Goal: Transaction & Acquisition: Purchase product/service

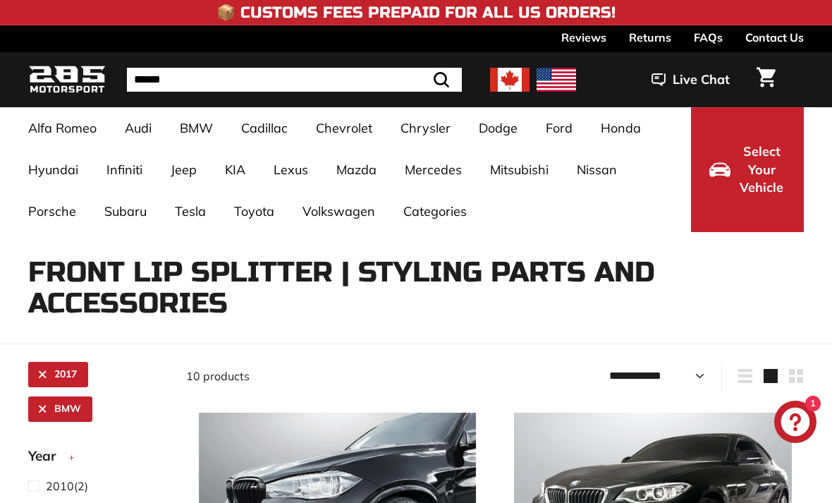
select select "**********"
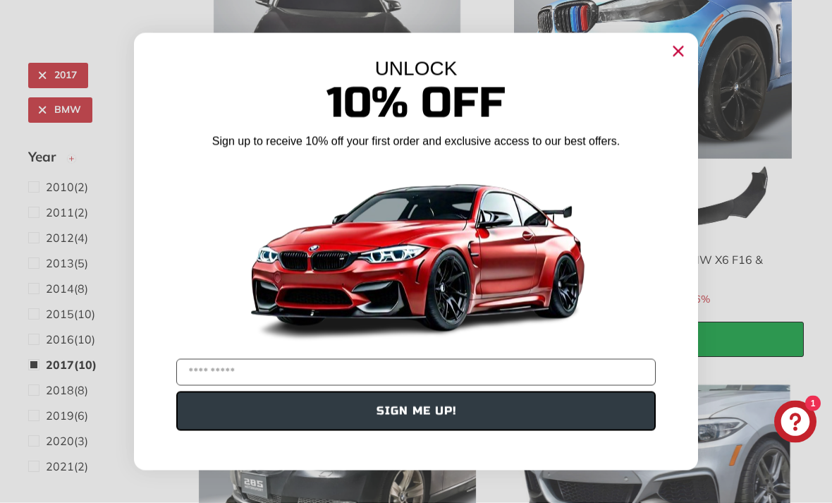
scroll to position [1291, 0]
click at [681, 42] on circle "Close dialog" at bounding box center [678, 50] width 21 height 21
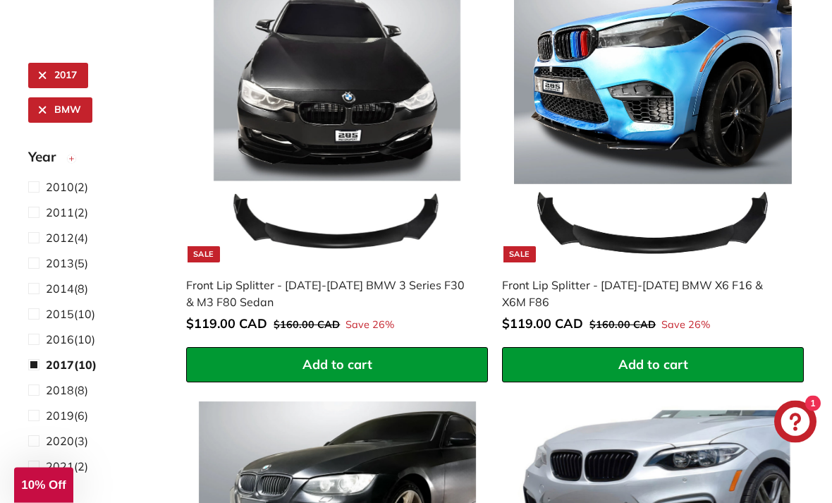
scroll to position [1265, 0]
click at [268, 119] on img at bounding box center [338, 124] width 278 height 278
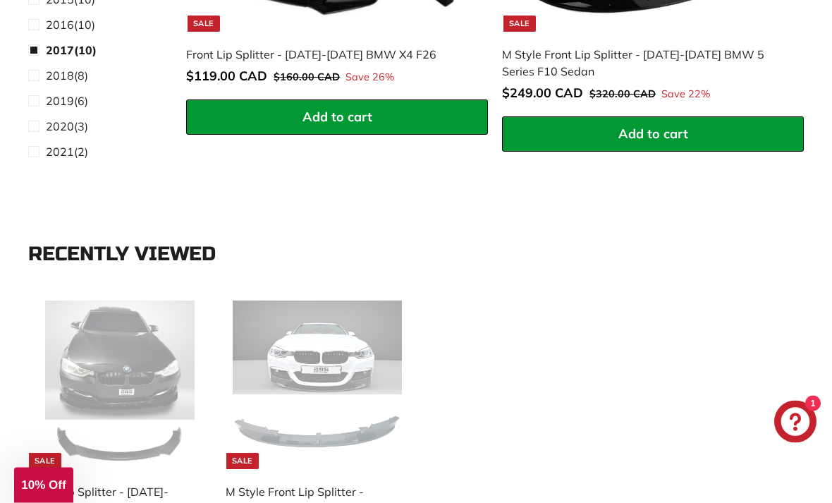
scroll to position [2385, 0]
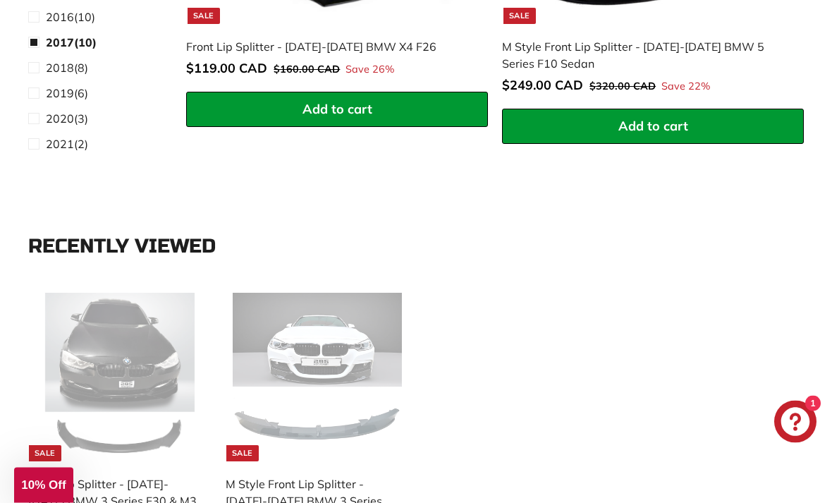
click at [296, 339] on img at bounding box center [317, 377] width 169 height 169
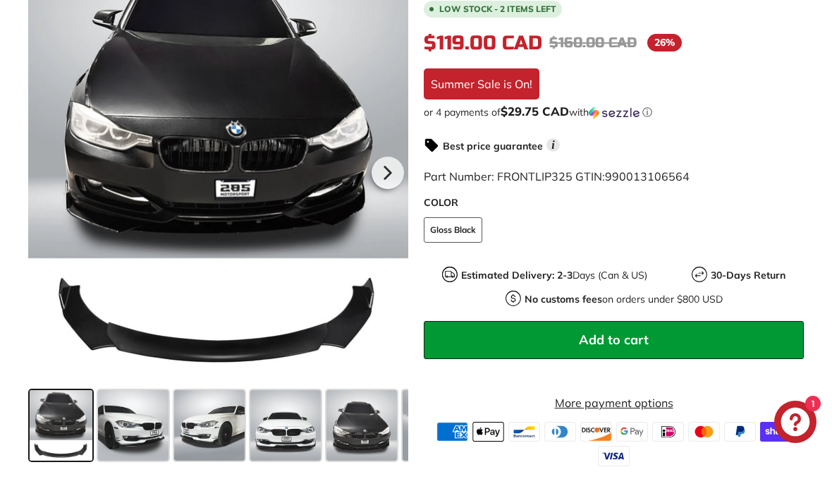
scroll to position [372, 0]
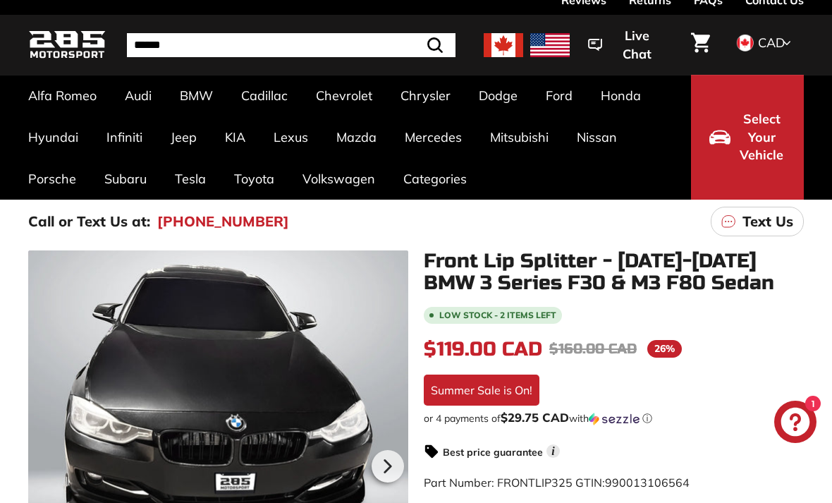
scroll to position [36, 0]
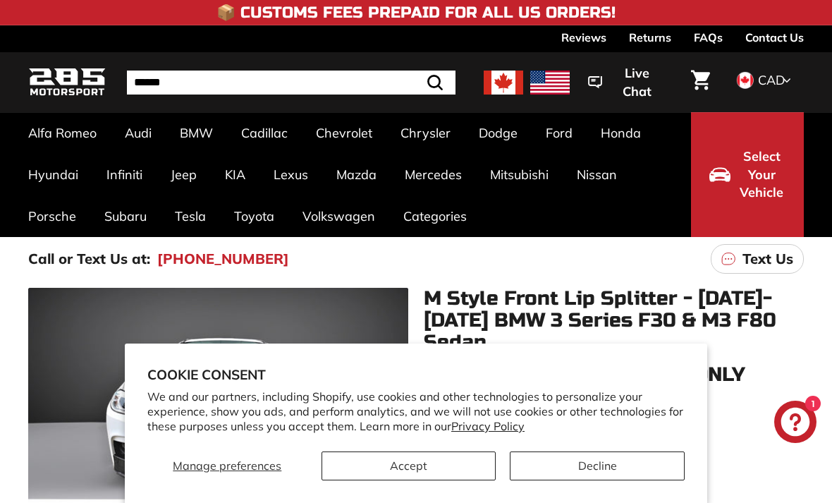
click at [597, 461] on button "Decline" at bounding box center [597, 465] width 175 height 29
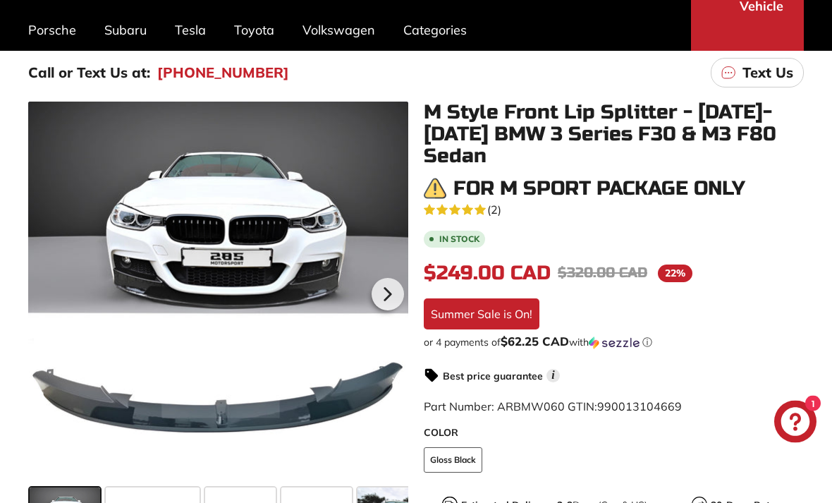
scroll to position [187, 0]
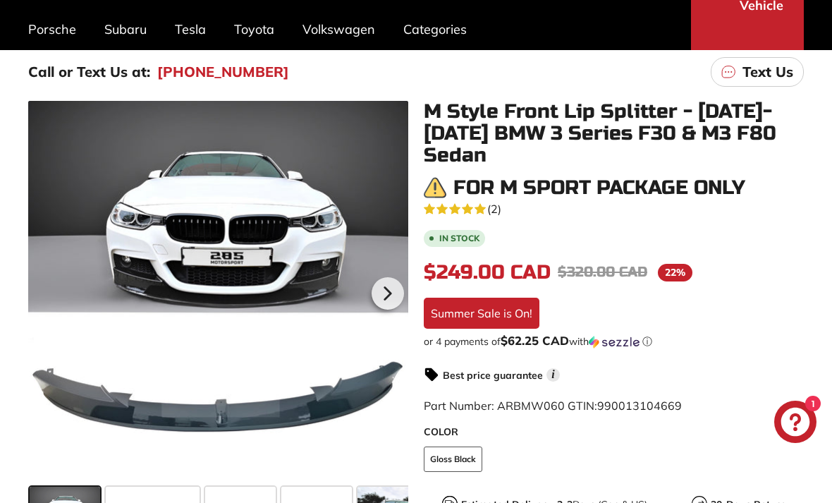
click at [399, 291] on icon at bounding box center [388, 293] width 32 height 32
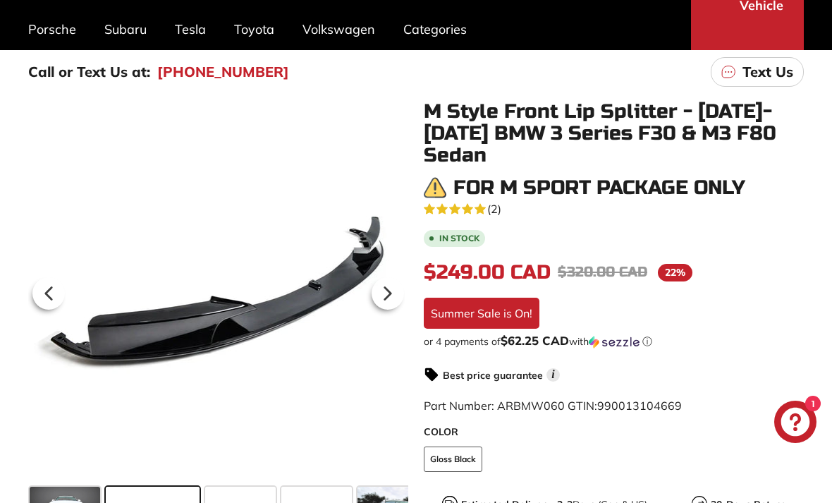
click at [384, 293] on icon at bounding box center [388, 293] width 32 height 32
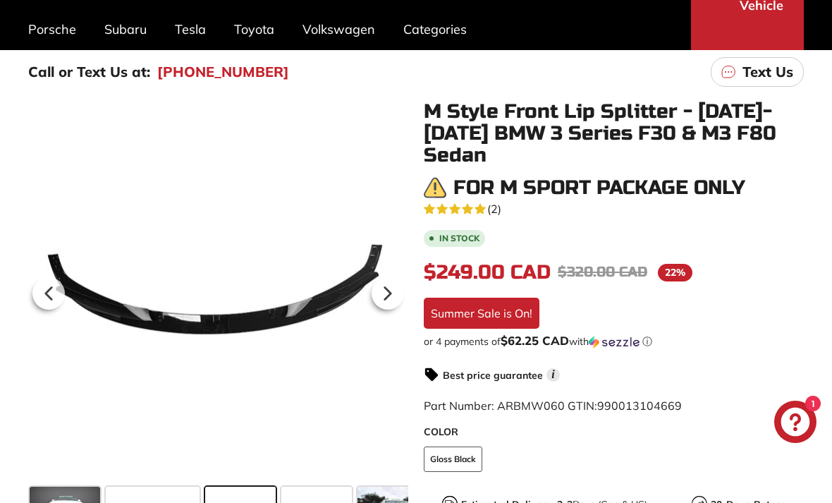
click at [391, 296] on icon at bounding box center [388, 293] width 32 height 32
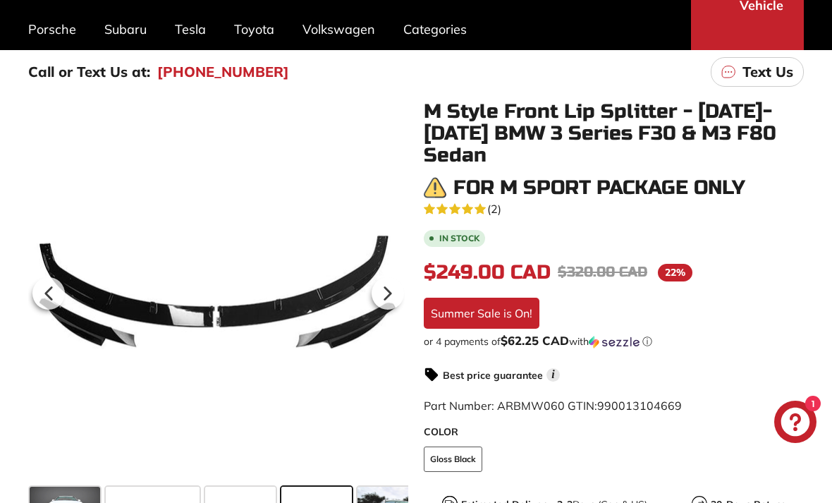
click at [389, 297] on icon at bounding box center [388, 293] width 32 height 32
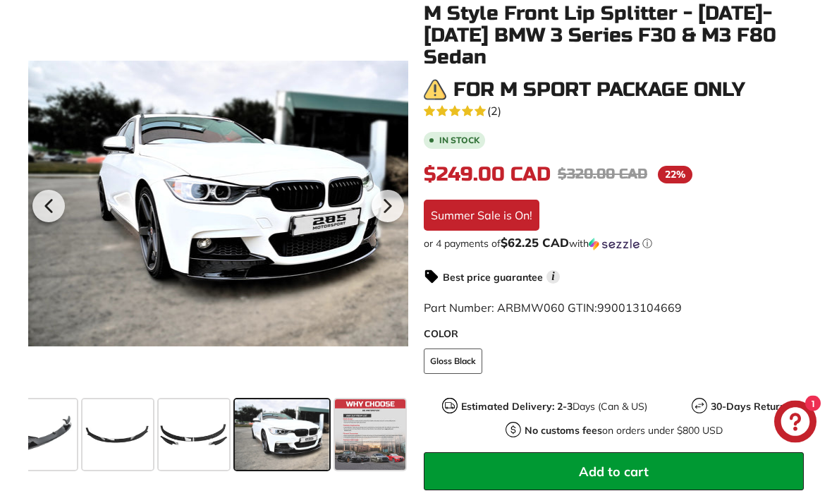
scroll to position [287, 0]
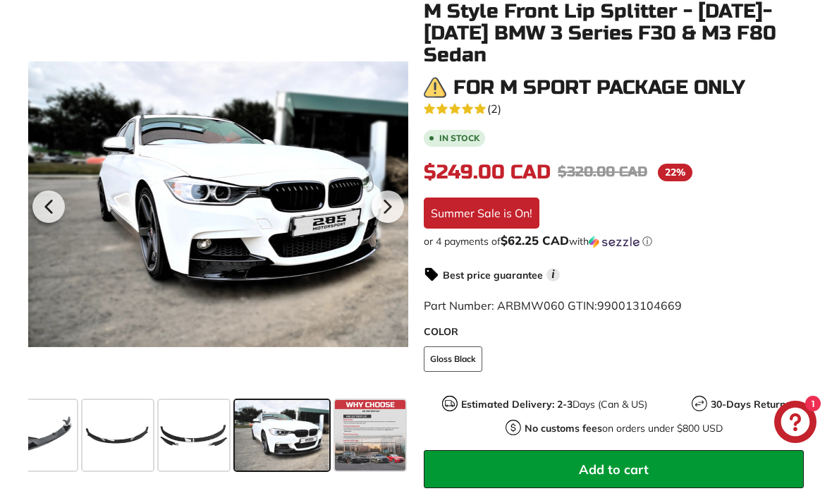
click at [400, 205] on icon at bounding box center [388, 206] width 32 height 32
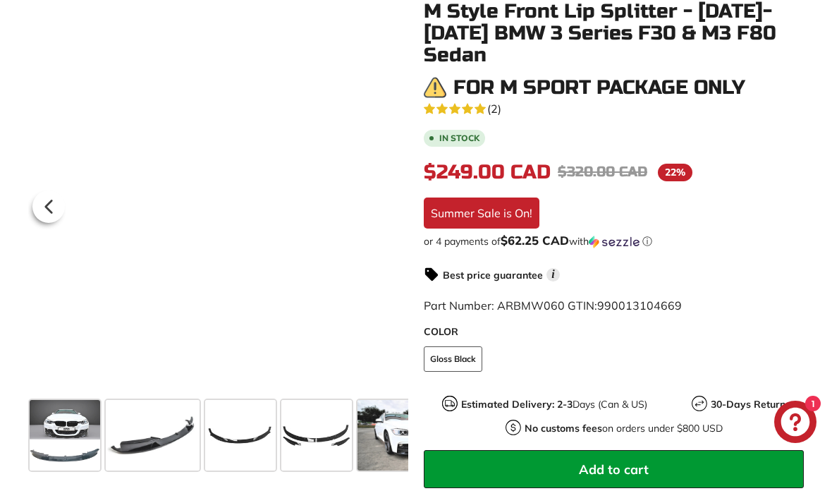
scroll to position [0, 0]
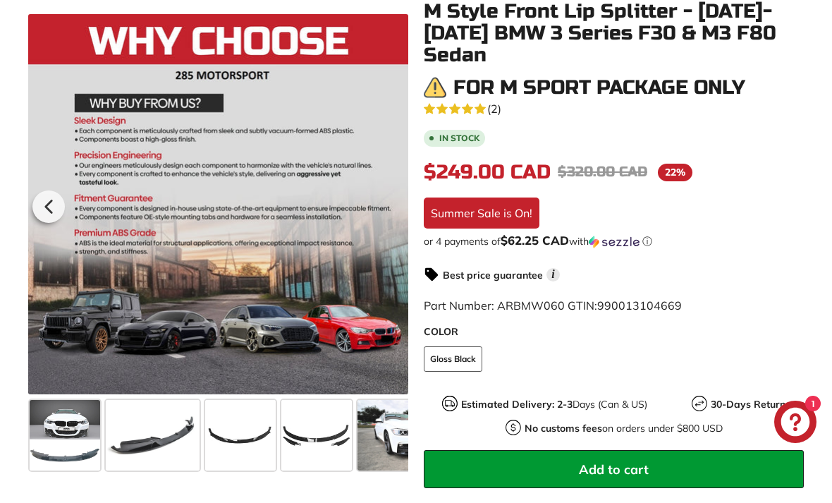
click at [62, 435] on span at bounding box center [65, 435] width 71 height 71
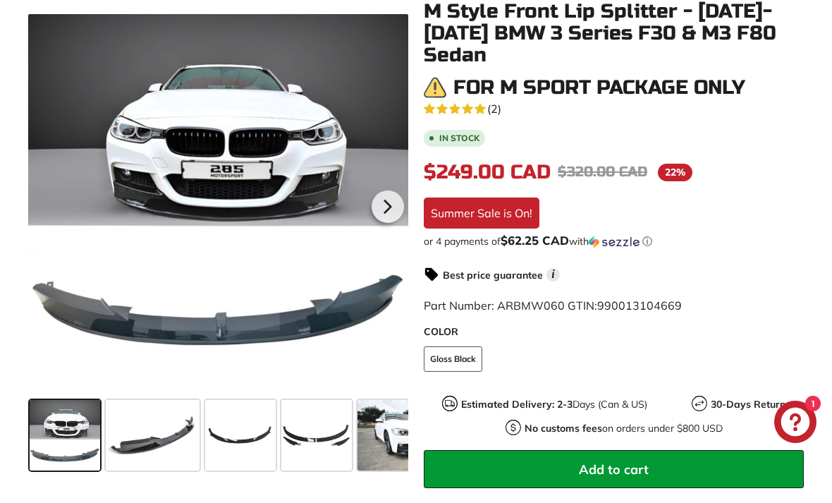
scroll to position [333, 0]
